Goal: Task Accomplishment & Management: Use online tool/utility

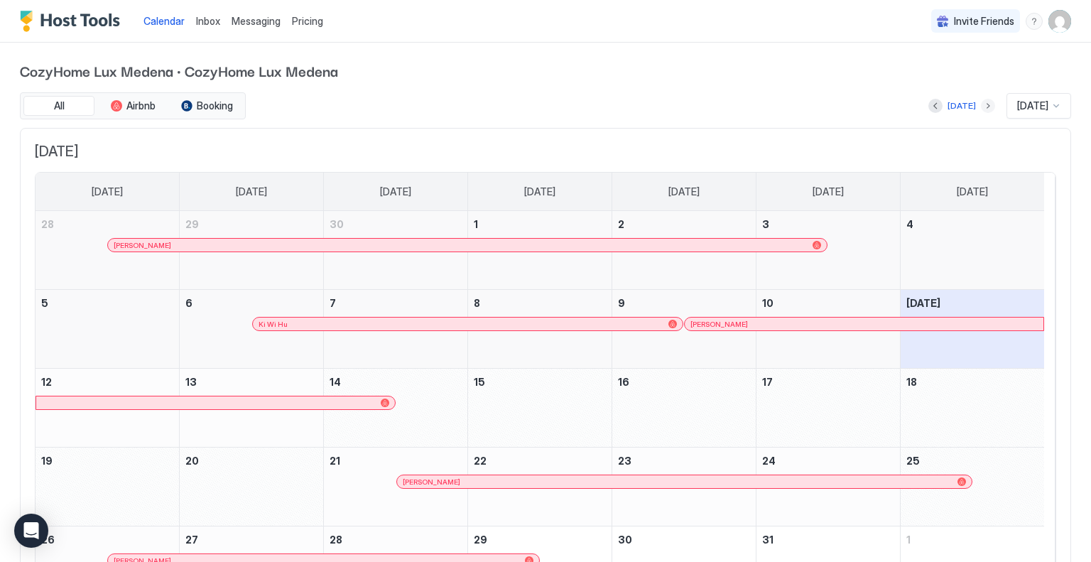
click at [981, 105] on button "Next month" at bounding box center [988, 106] width 14 height 14
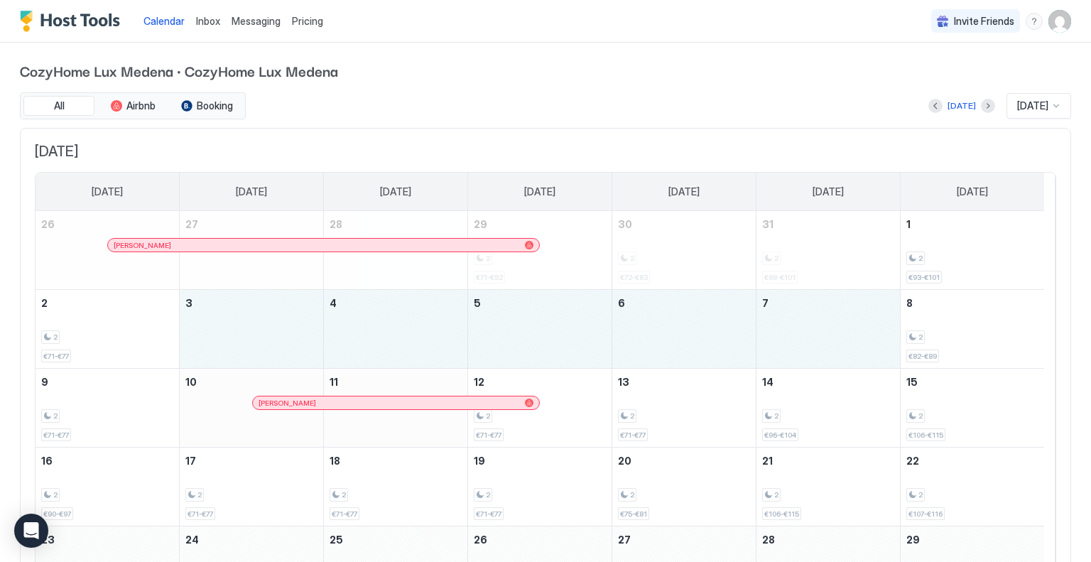
drag, startPoint x: 217, startPoint y: 328, endPoint x: 834, endPoint y: 337, distance: 616.5
click at [834, 337] on tr "2 2 €71-€77 3 4 5 6 7 8 2 €82-€89" at bounding box center [540, 329] width 1008 height 79
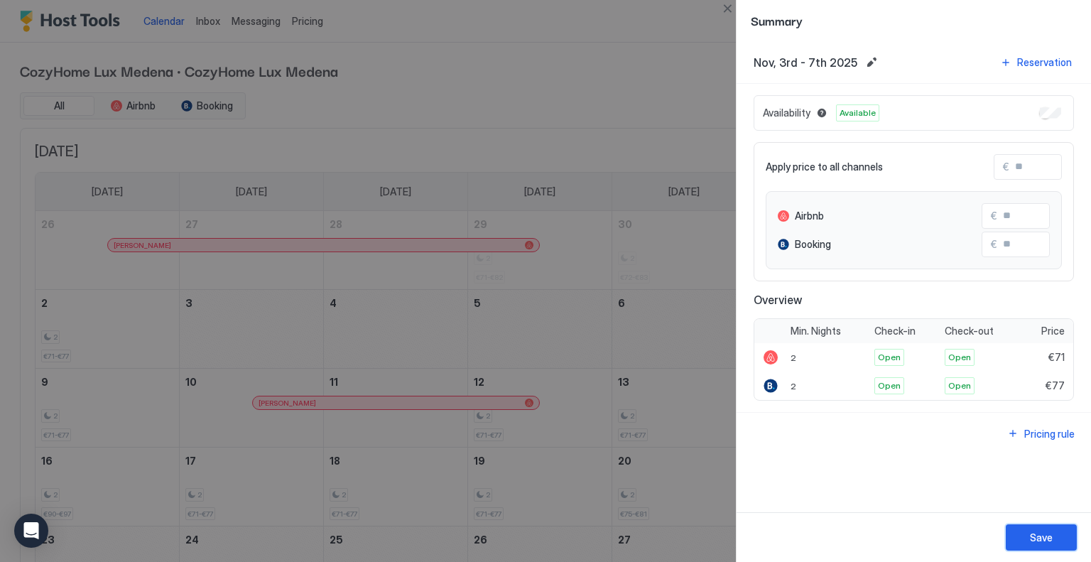
click at [1032, 531] on div "Save" at bounding box center [1041, 537] width 23 height 15
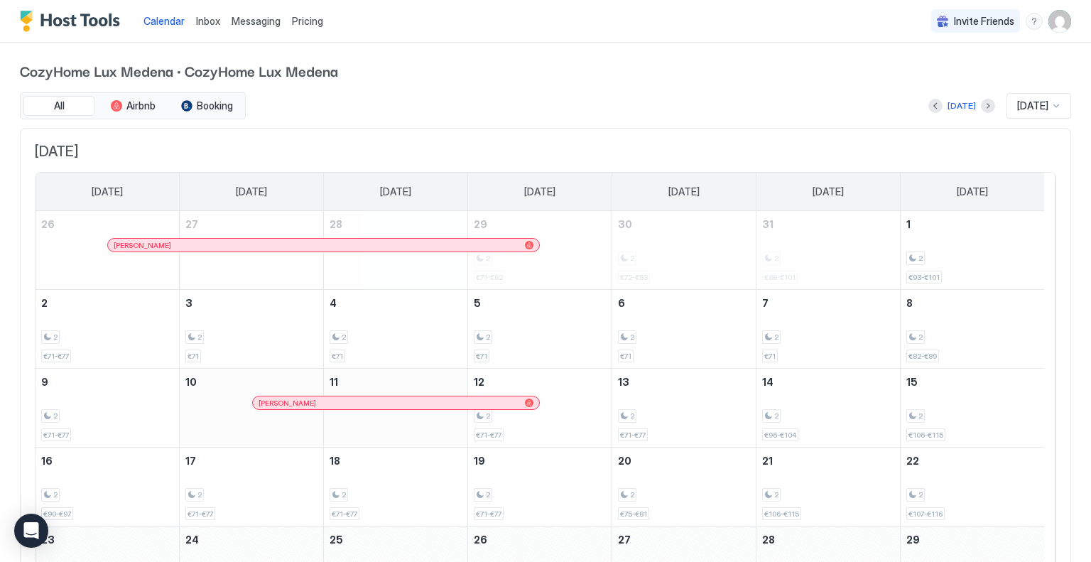
click at [318, 23] on span "Pricing" at bounding box center [307, 21] width 31 height 13
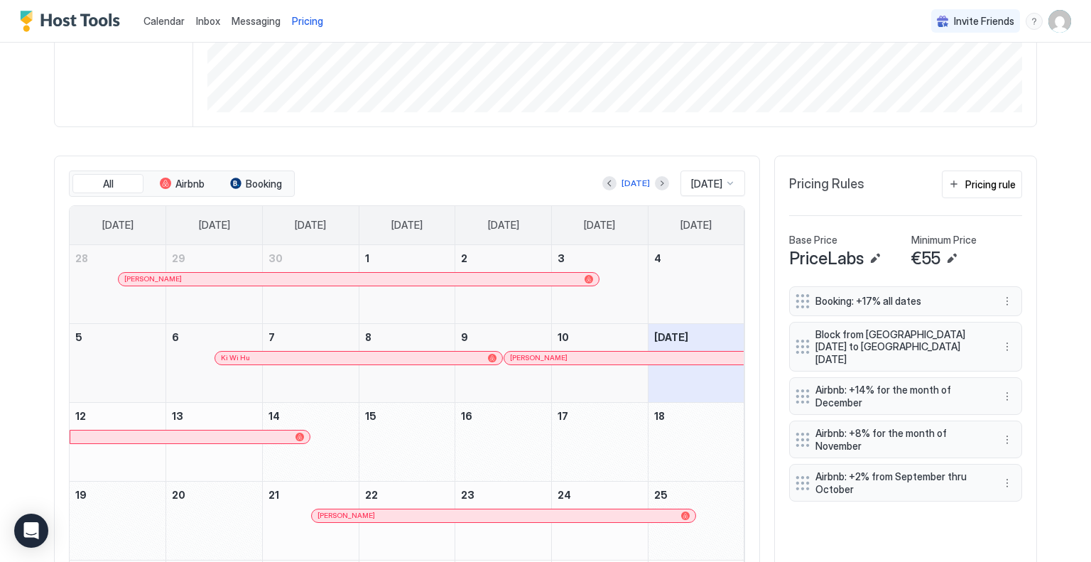
scroll to position [355, 0]
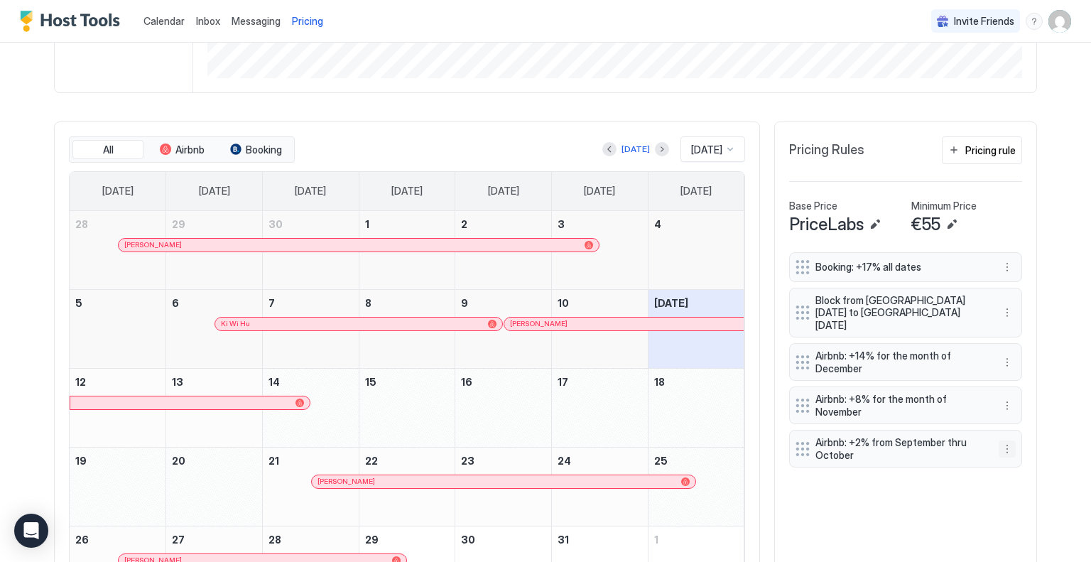
click at [1000, 440] on button "More options" at bounding box center [1007, 448] width 17 height 17
click at [1008, 453] on div "Edit" at bounding box center [1015, 453] width 31 height 11
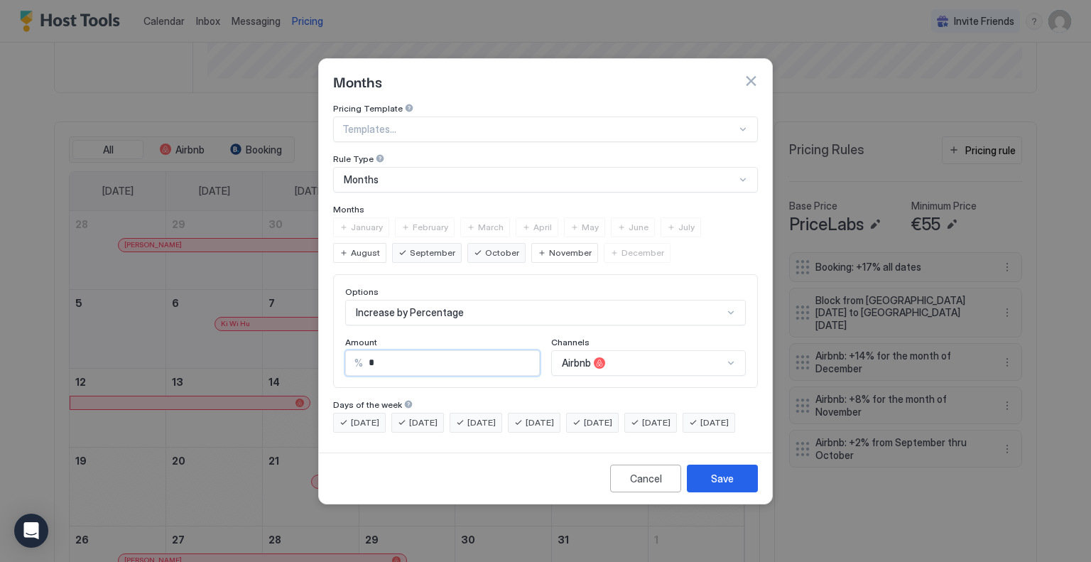
drag, startPoint x: 417, startPoint y: 354, endPoint x: 329, endPoint y: 346, distance: 88.5
click at [329, 346] on div "Pricing Template Templates... Rule Type Months Months January February March Ap…" at bounding box center [545, 275] width 453 height 344
click at [349, 354] on div "% *" at bounding box center [442, 363] width 195 height 26
type input "*"
click at [705, 483] on button "Save" at bounding box center [722, 478] width 71 height 28
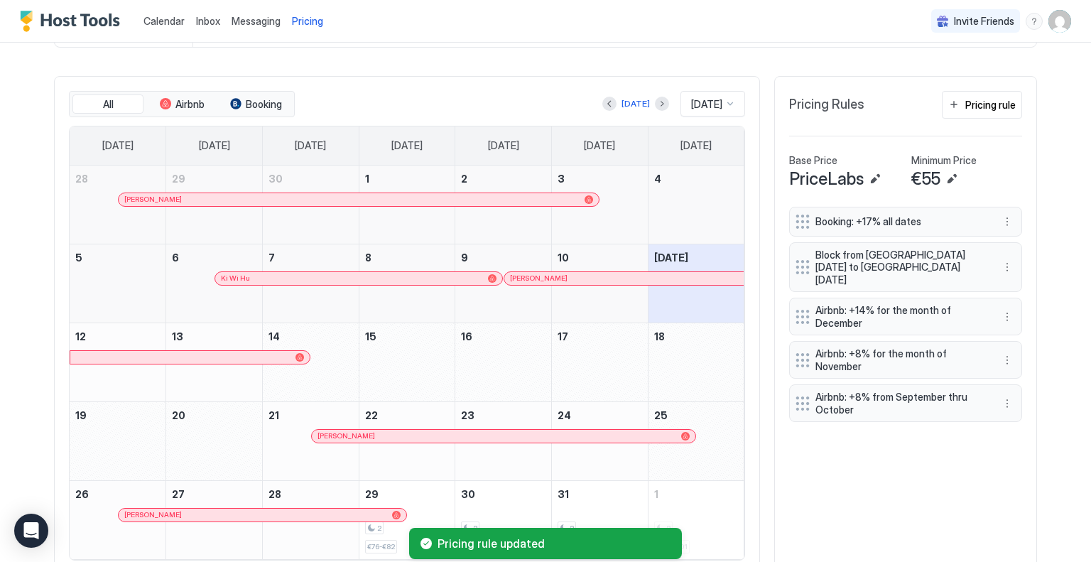
scroll to position [450, 0]
